Goal: Task Accomplishment & Management: Manage account settings

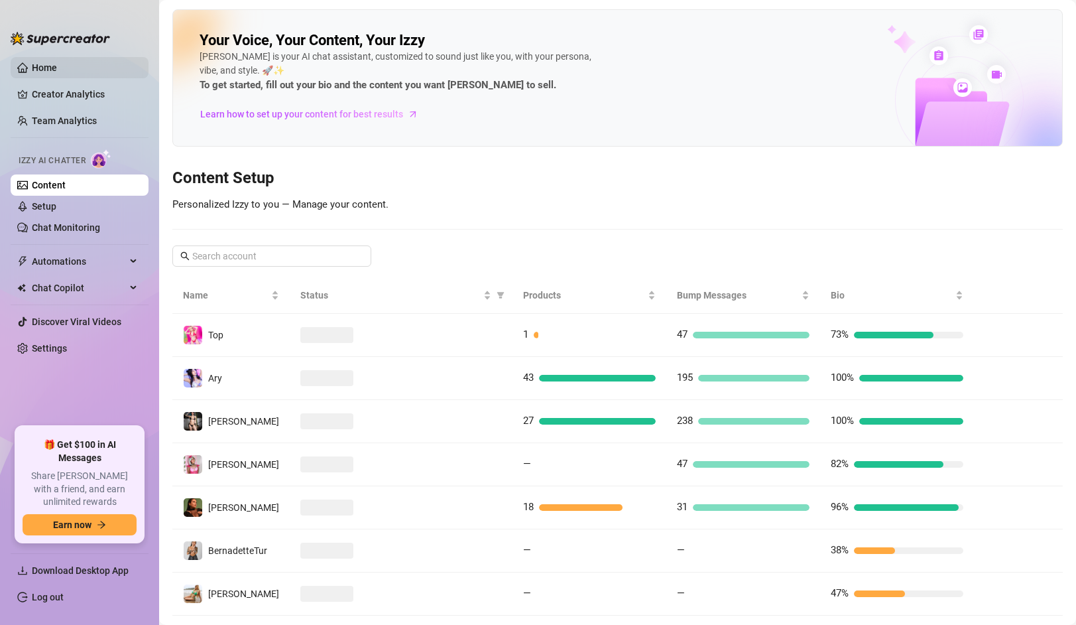
click at [50, 64] on link "Home" at bounding box center [44, 67] width 25 height 11
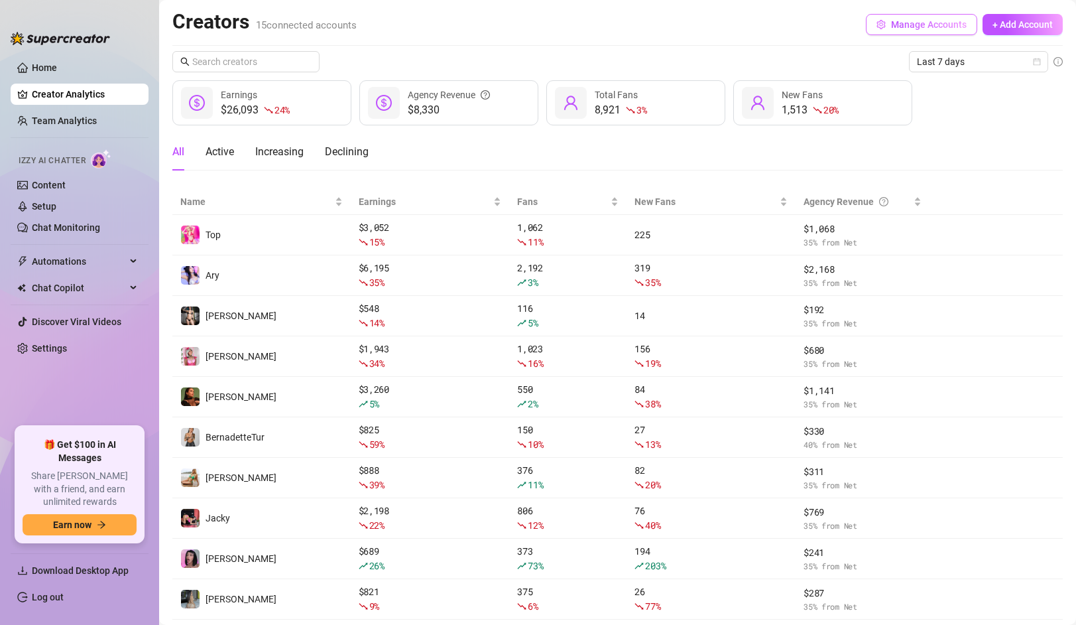
click at [912, 29] on span "Manage Accounts" at bounding box center [929, 24] width 76 height 11
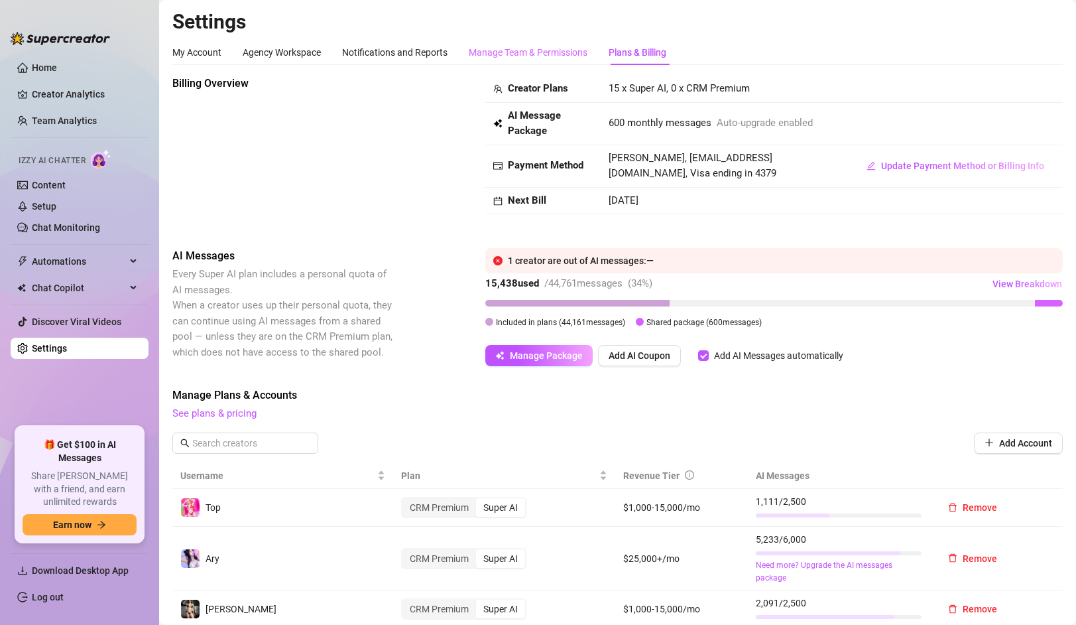
click at [510, 40] on div "Manage Team & Permissions" at bounding box center [528, 52] width 119 height 25
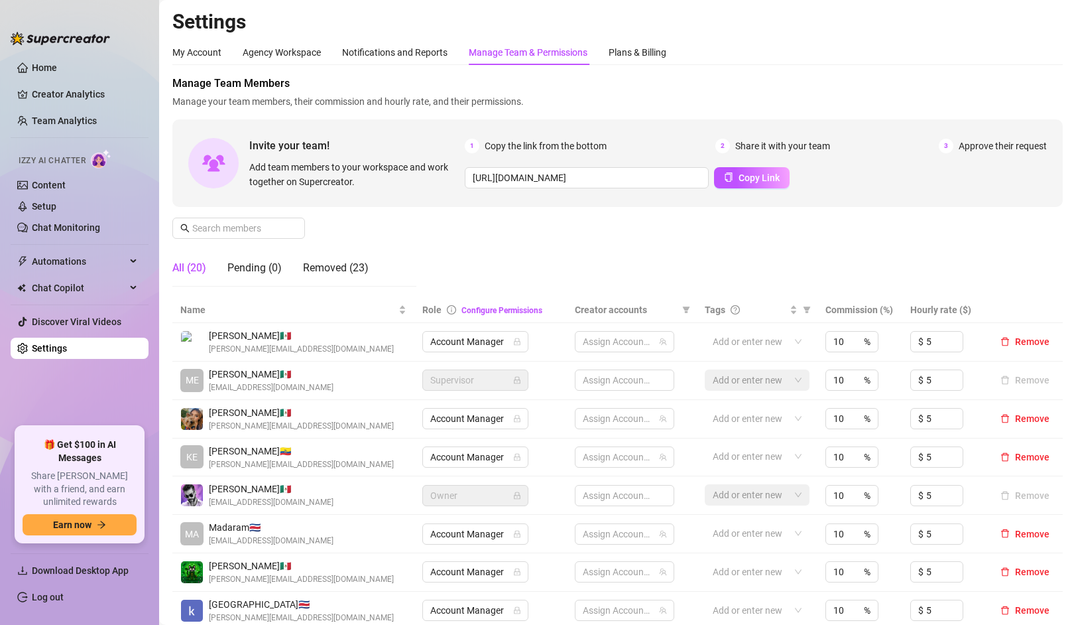
click at [514, 60] on div "Manage Team & Permissions" at bounding box center [528, 52] width 119 height 25
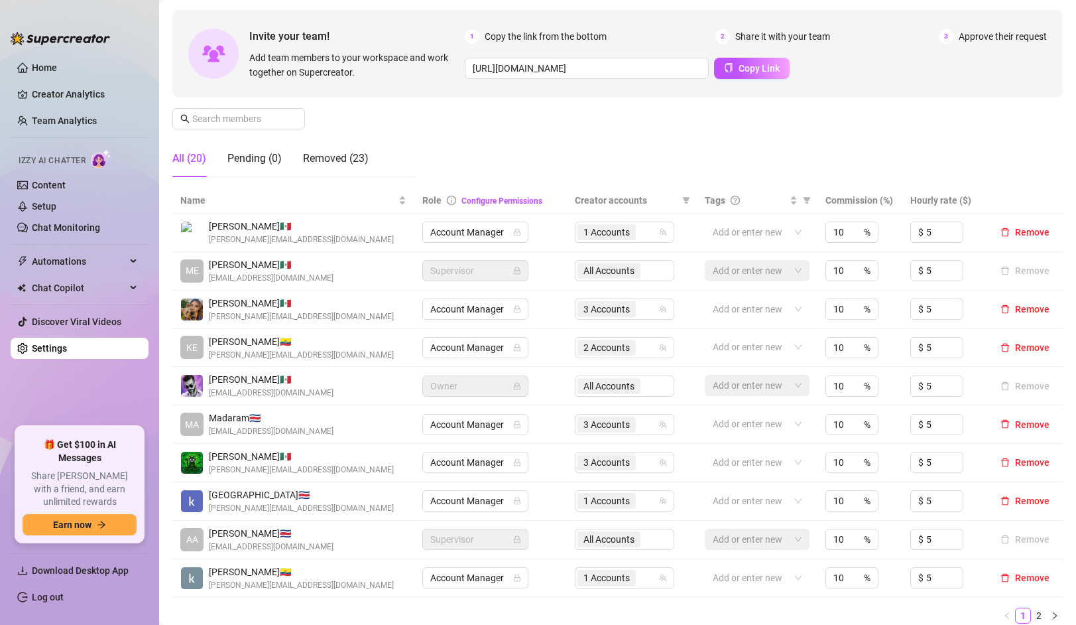
scroll to position [155, 0]
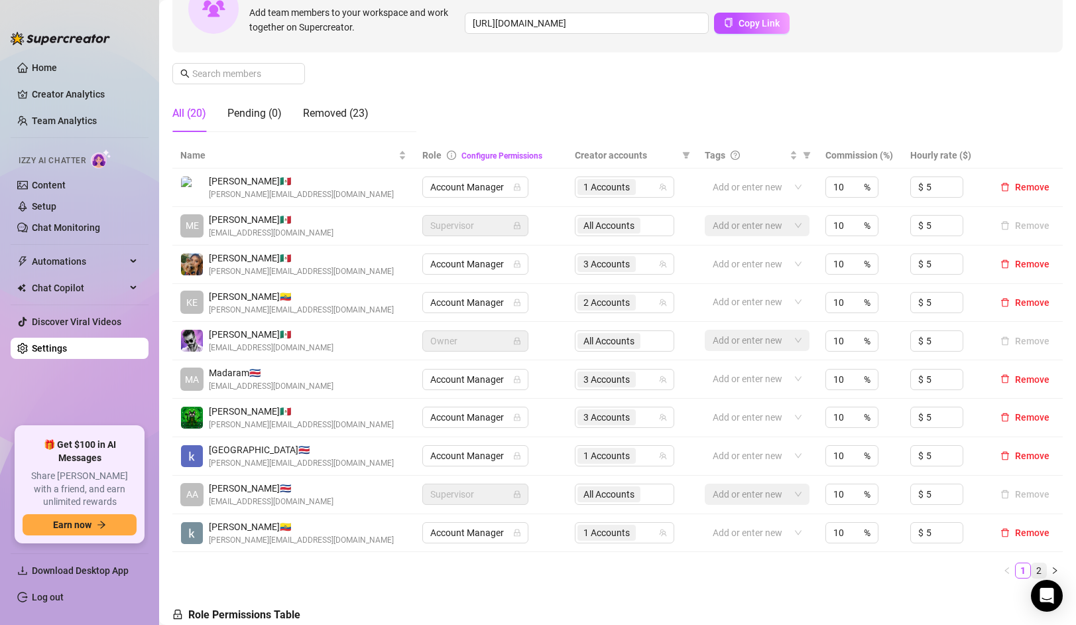
click at [1037, 569] on link "2" at bounding box center [1039, 570] width 15 height 15
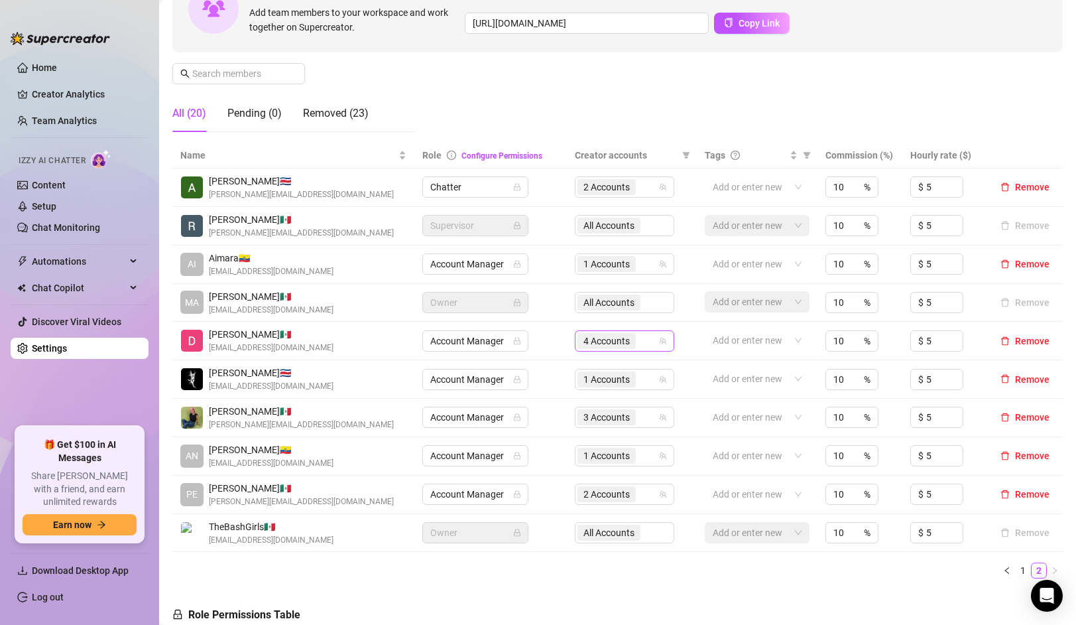
click at [596, 338] on span "4 Accounts" at bounding box center [607, 341] width 46 height 15
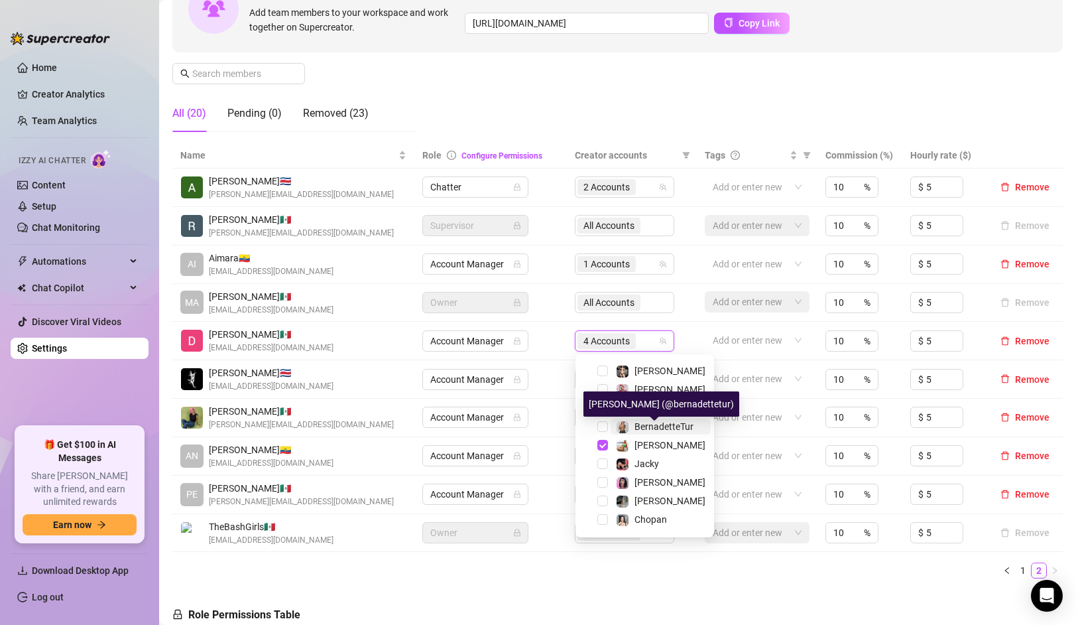
scroll to position [53, 0]
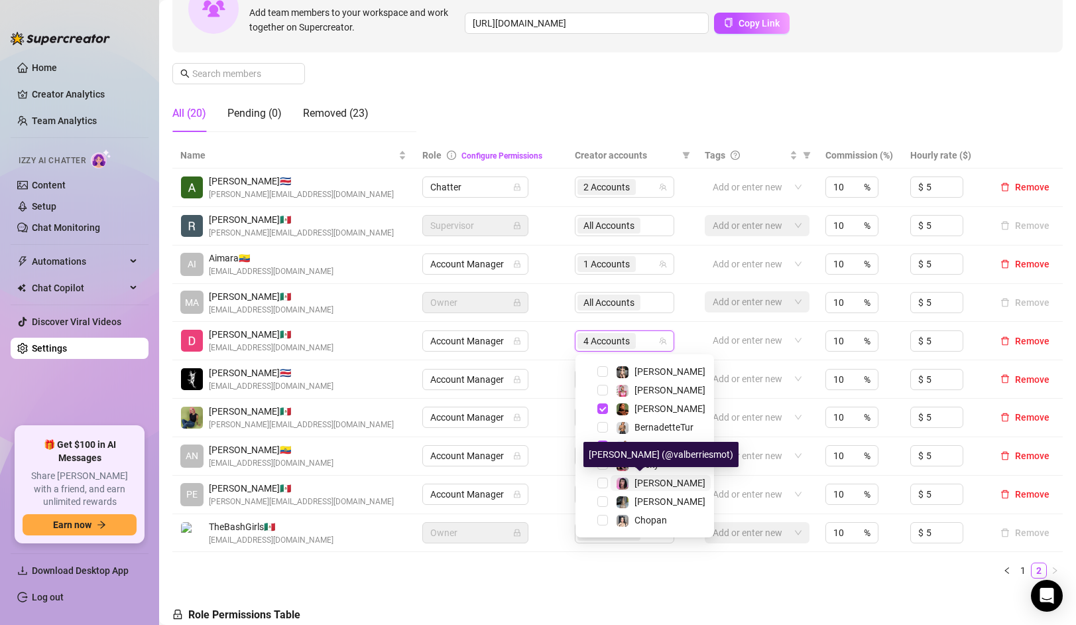
click at [620, 487] on img at bounding box center [623, 484] width 12 height 12
click at [595, 560] on div "Name Role Configure Permissions Creator accounts Tags Commission (%) Hourly rat…" at bounding box center [617, 361] width 891 height 436
